Goal: Information Seeking & Learning: Learn about a topic

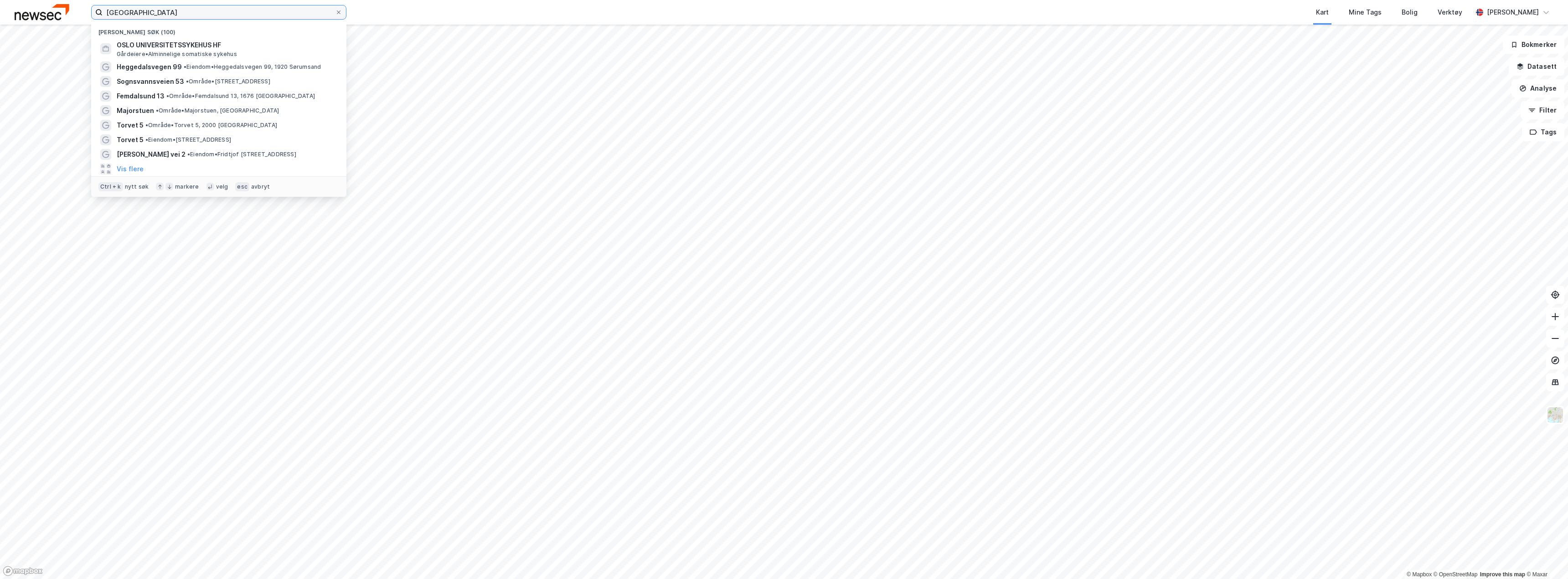
click at [161, 13] on input "[GEOGRAPHIC_DATA]" at bounding box center [219, 12] width 232 height 14
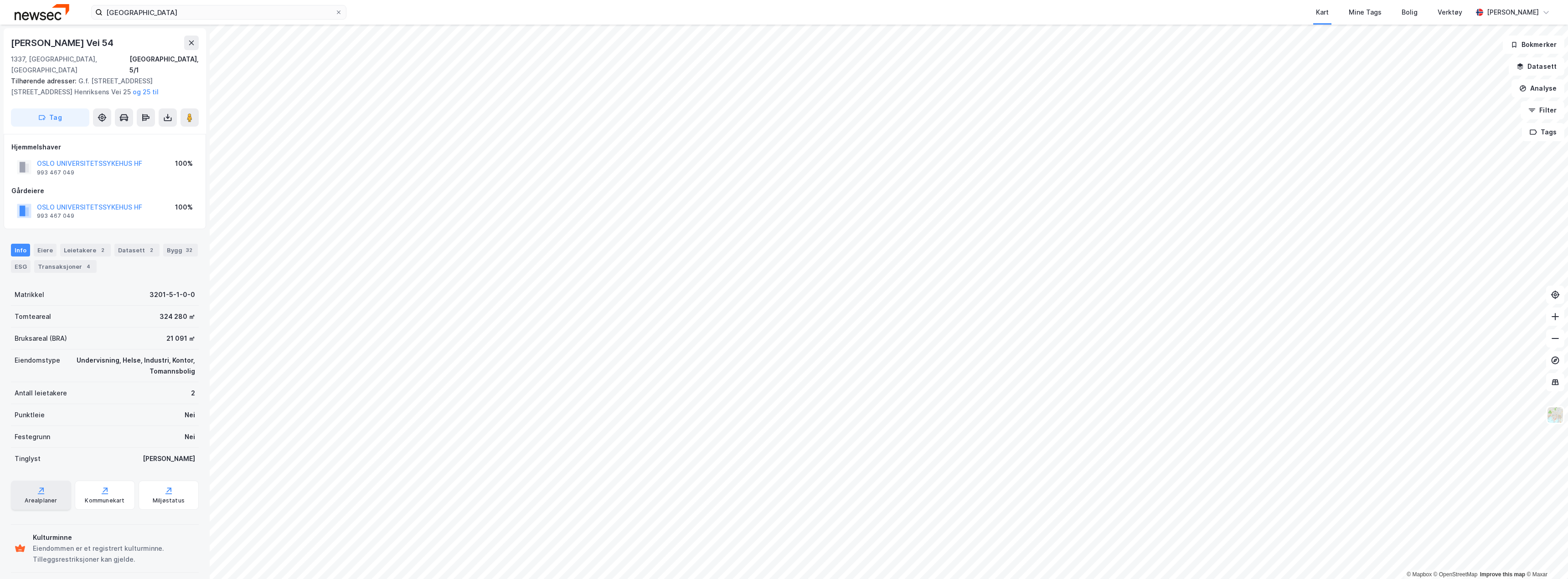
click at [43, 497] on div "Arealplaner" at bounding box center [40, 501] width 32 height 7
click at [101, 486] on div "Kommunekart" at bounding box center [105, 494] width 60 height 29
